Goal: Information Seeking & Learning: Learn about a topic

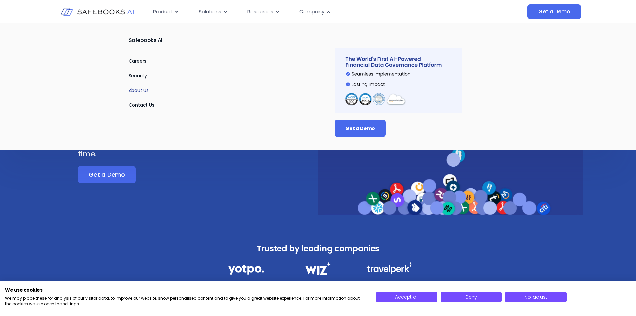
click at [141, 91] on link "About Us" at bounding box center [139, 90] width 20 height 7
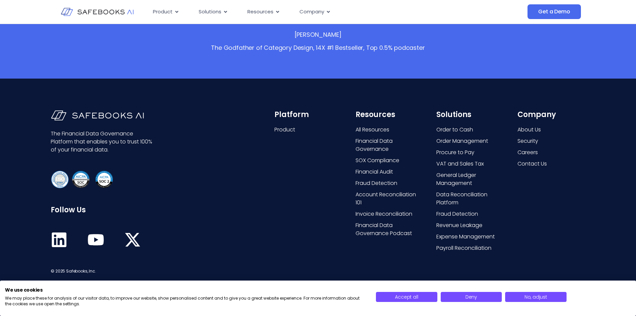
scroll to position [1336, 0]
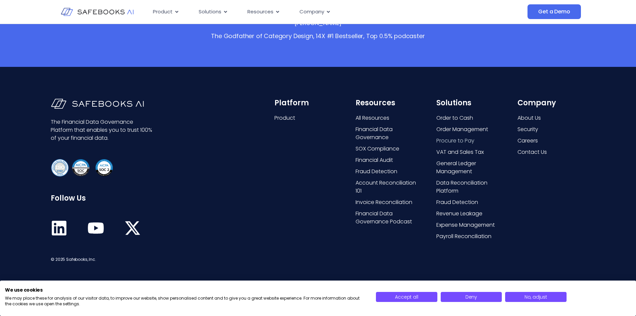
click at [460, 143] on span "Procure to Pay" at bounding box center [455, 141] width 38 height 8
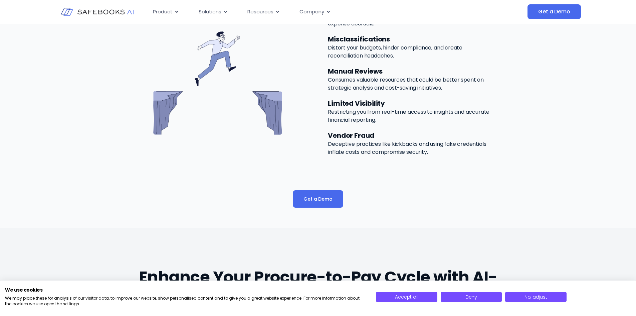
scroll to position [401, 0]
